Goal: Task Accomplishment & Management: Manage account settings

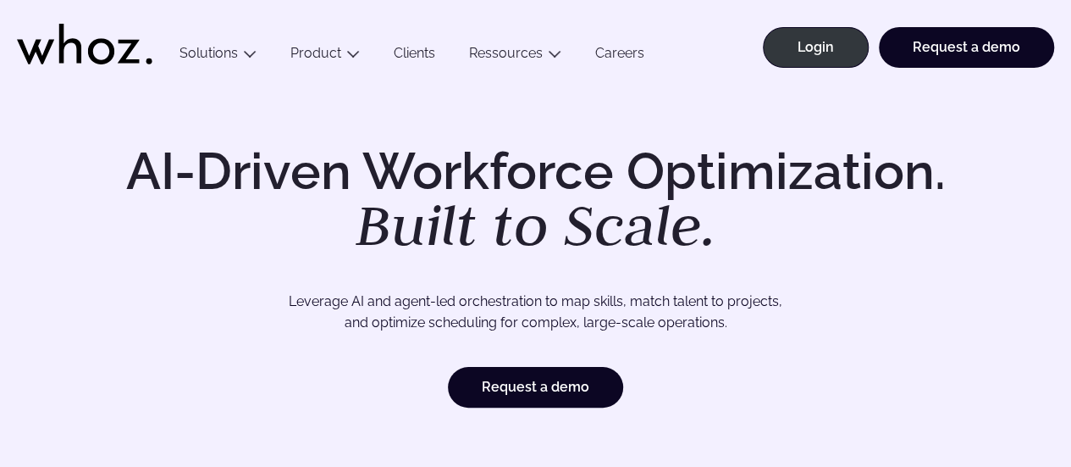
drag, startPoint x: 837, startPoint y: 53, endPoint x: 684, endPoint y: 63, distance: 152.8
click at [837, 53] on link "Login" at bounding box center [816, 47] width 106 height 41
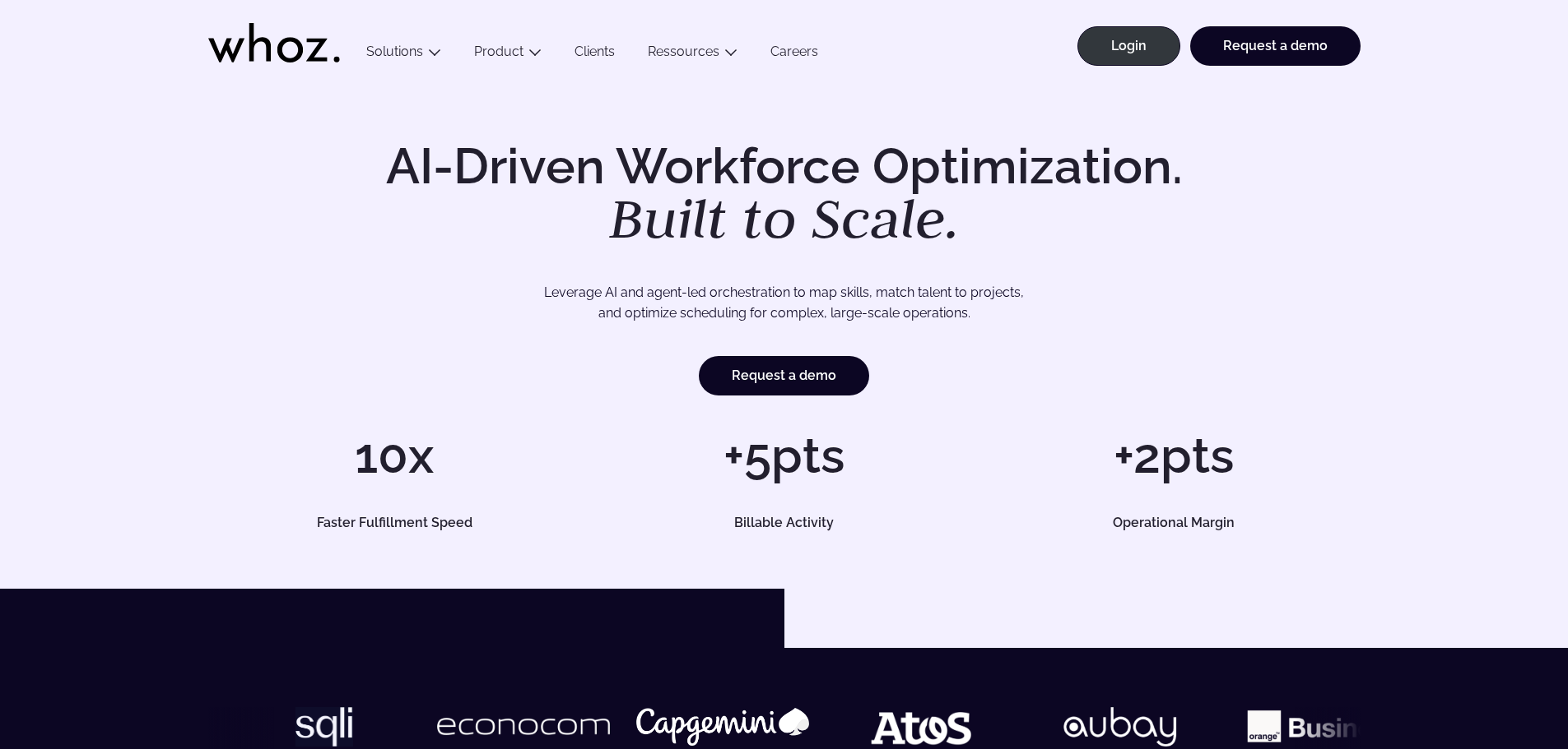
click at [1099, 66] on li "Login" at bounding box center [1124, 54] width 113 height 56
click at [1112, 51] on link "Login" at bounding box center [1129, 46] width 103 height 40
